Goal: Task Accomplishment & Management: Complete application form

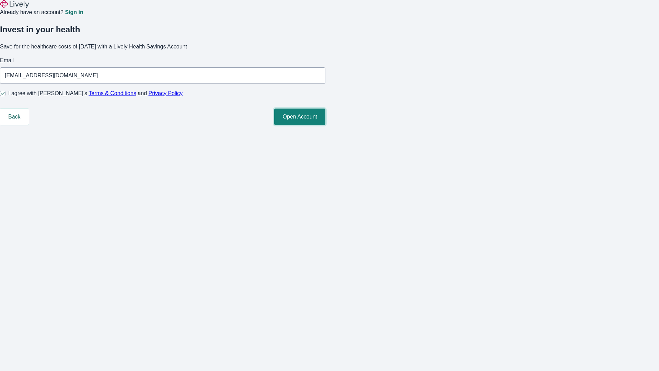
click at [326, 125] on button "Open Account" at bounding box center [299, 117] width 51 height 16
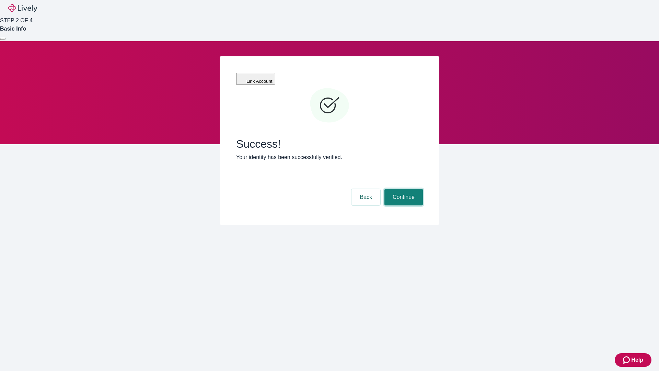
click at [403, 189] on button "Continue" at bounding box center [404, 197] width 38 height 16
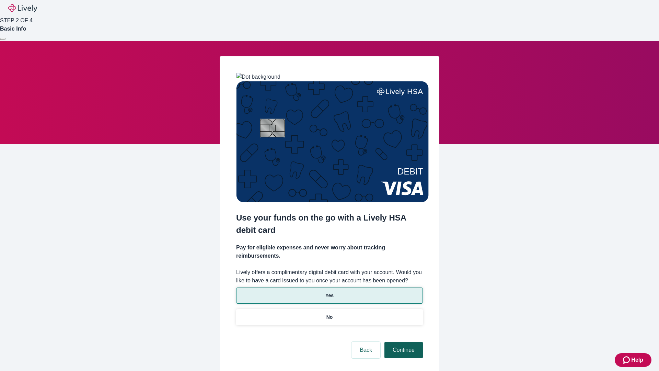
click at [329, 292] on p "Yes" at bounding box center [330, 295] width 8 height 7
click at [403, 342] on button "Continue" at bounding box center [404, 350] width 38 height 16
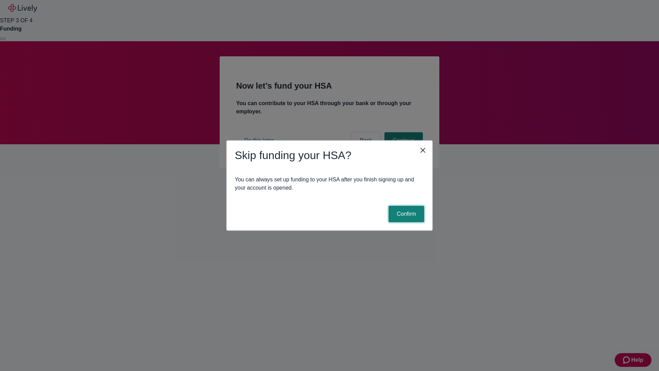
click at [406, 214] on button "Confirm" at bounding box center [407, 214] width 36 height 16
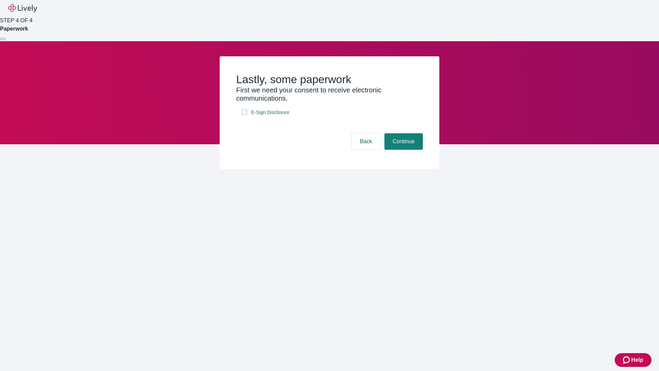
click at [245, 115] on input "E-Sign Disclosure" at bounding box center [244, 112] width 5 height 5
checkbox input "true"
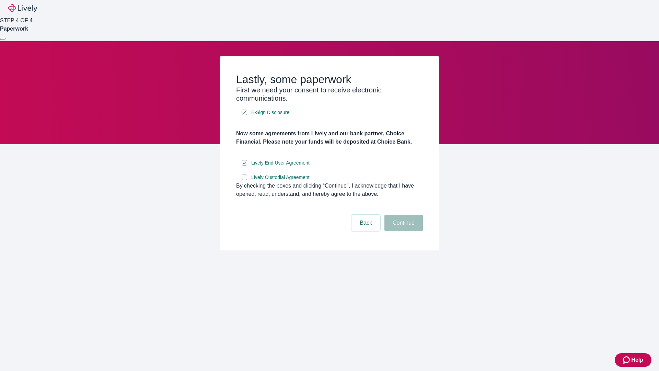
click at [245, 180] on input "Lively Custodial Agreement" at bounding box center [244, 176] width 5 height 5
checkbox input "true"
click at [403, 231] on button "Continue" at bounding box center [404, 223] width 38 height 16
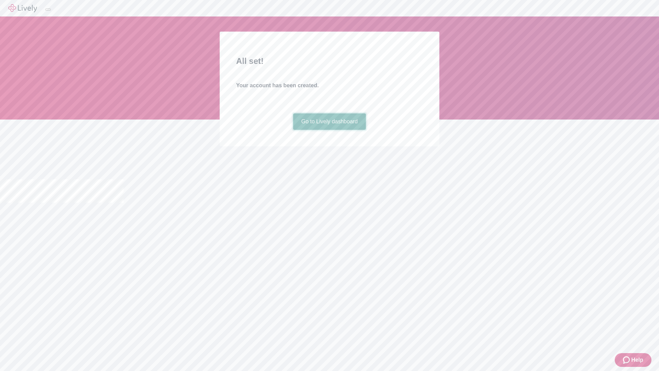
click at [329, 130] on link "Go to Lively dashboard" at bounding box center [329, 121] width 73 height 16
